Goal: Task Accomplishment & Management: Manage account settings

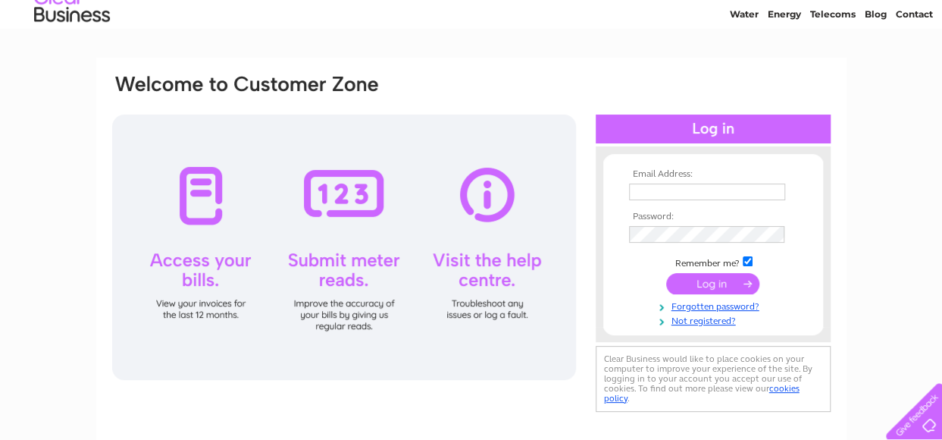
scroll to position [76, 0]
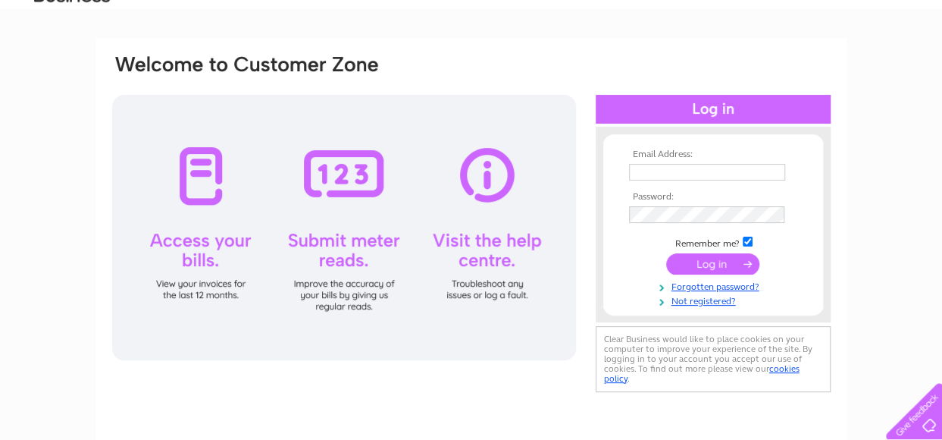
click at [727, 167] on input "text" at bounding box center [707, 172] width 156 height 17
type input "[EMAIL_ADDRESS][DOMAIN_NAME]"
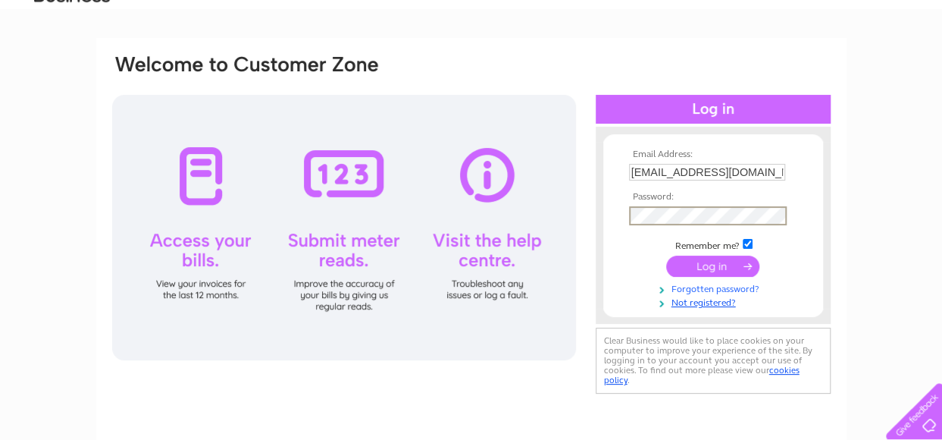
click at [746, 290] on link "Forgotten password?" at bounding box center [715, 287] width 172 height 14
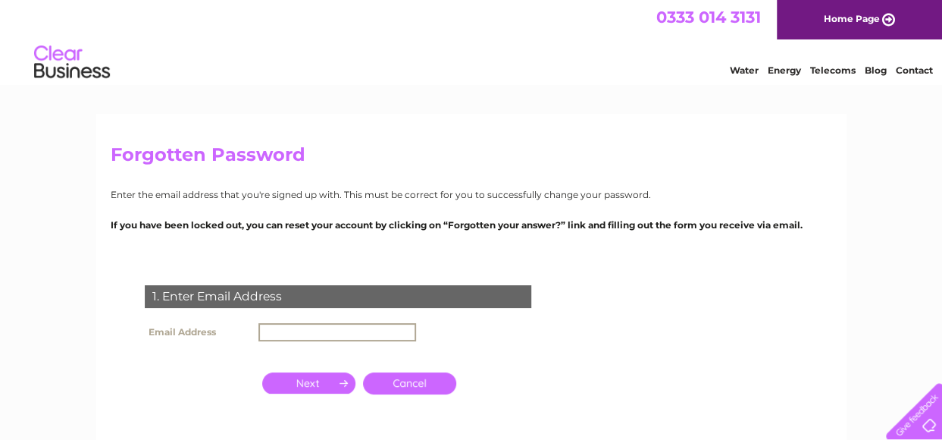
click at [331, 333] on input "text" at bounding box center [337, 332] width 158 height 18
type input "[EMAIL_ADDRESS][DOMAIN_NAME]"
click at [327, 380] on input "button" at bounding box center [308, 382] width 93 height 21
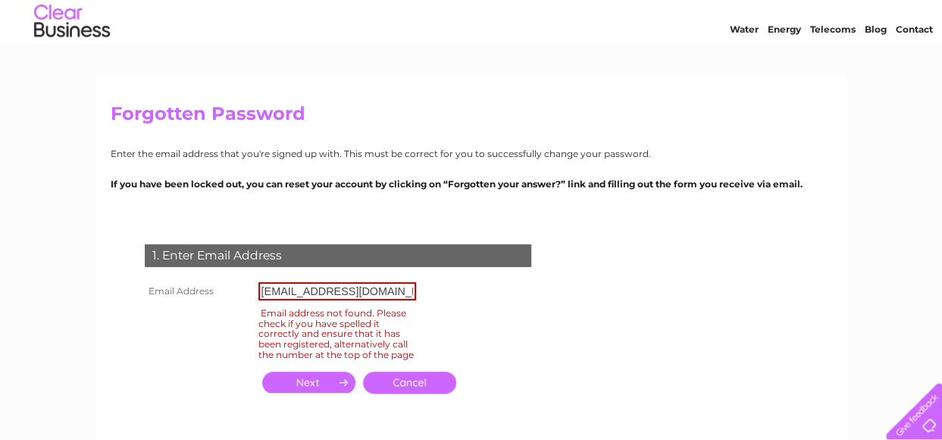
scroll to position [76, 0]
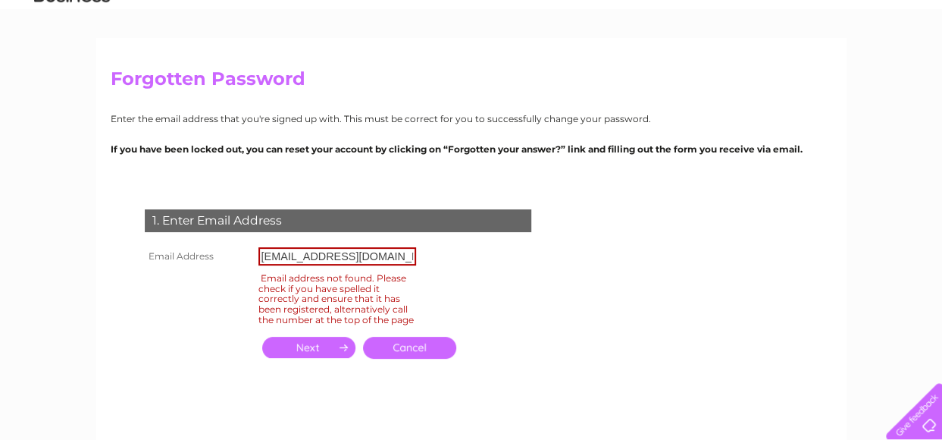
click at [289, 263] on input "[EMAIL_ADDRESS][DOMAIN_NAME]" at bounding box center [337, 256] width 158 height 18
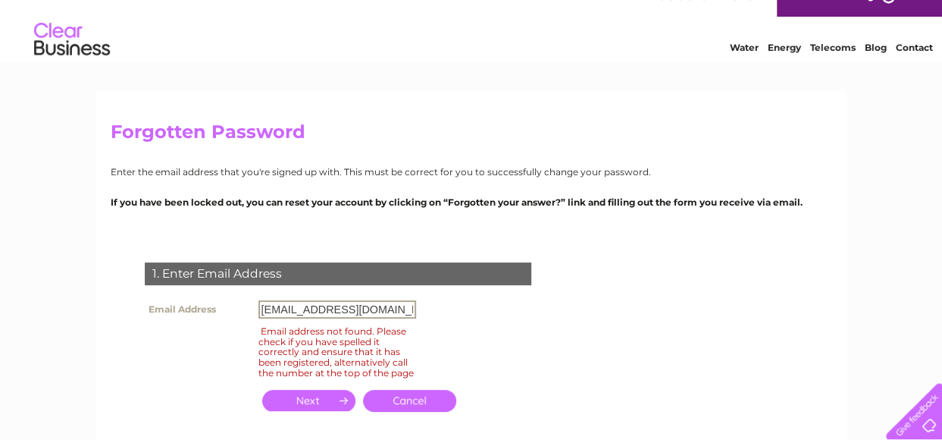
scroll to position [0, 0]
